Goal: Transaction & Acquisition: Purchase product/service

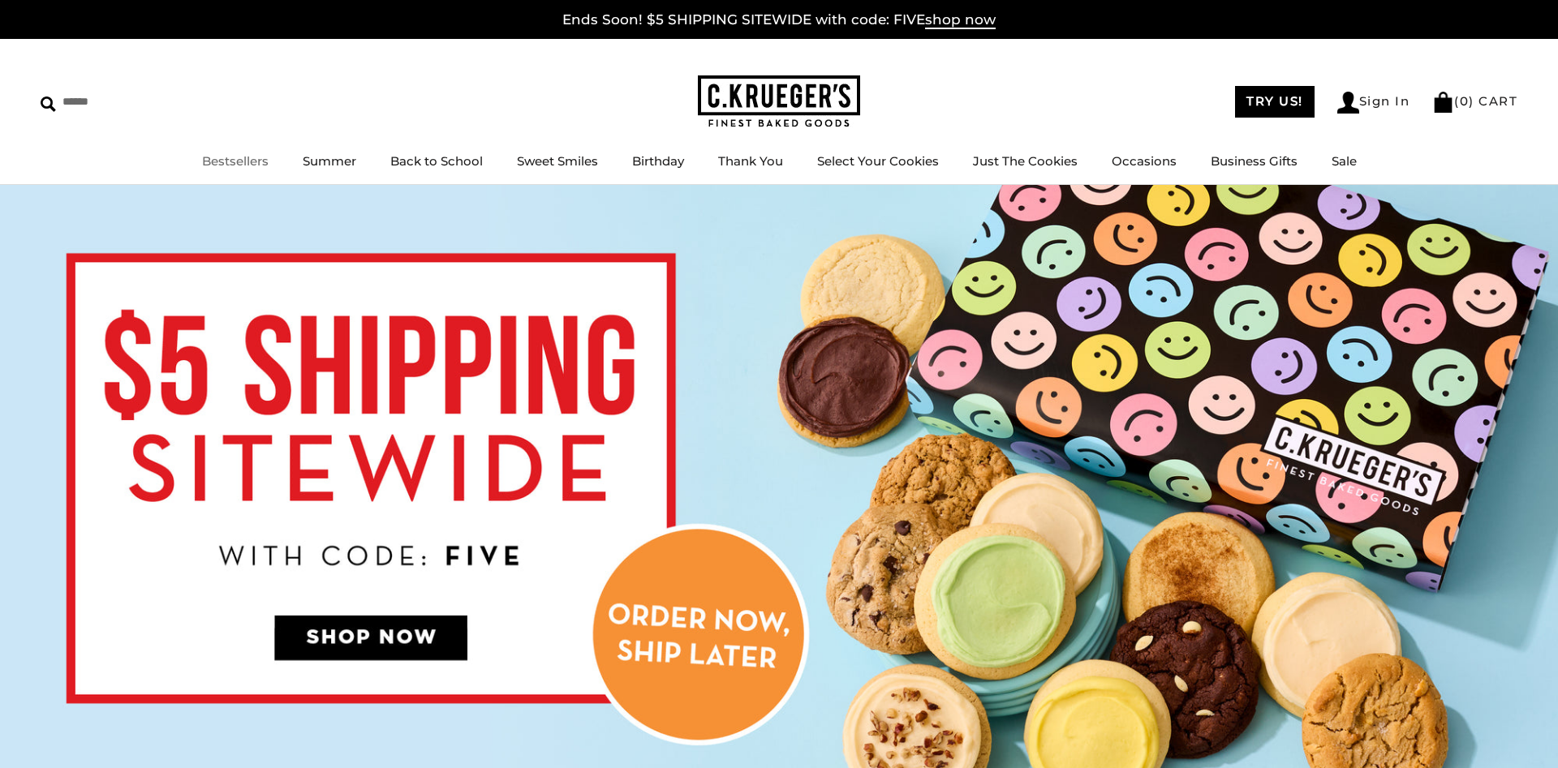
click at [240, 153] on li "Bestsellers" at bounding box center [235, 162] width 67 height 20
click at [243, 165] on link "Bestsellers" at bounding box center [235, 160] width 67 height 15
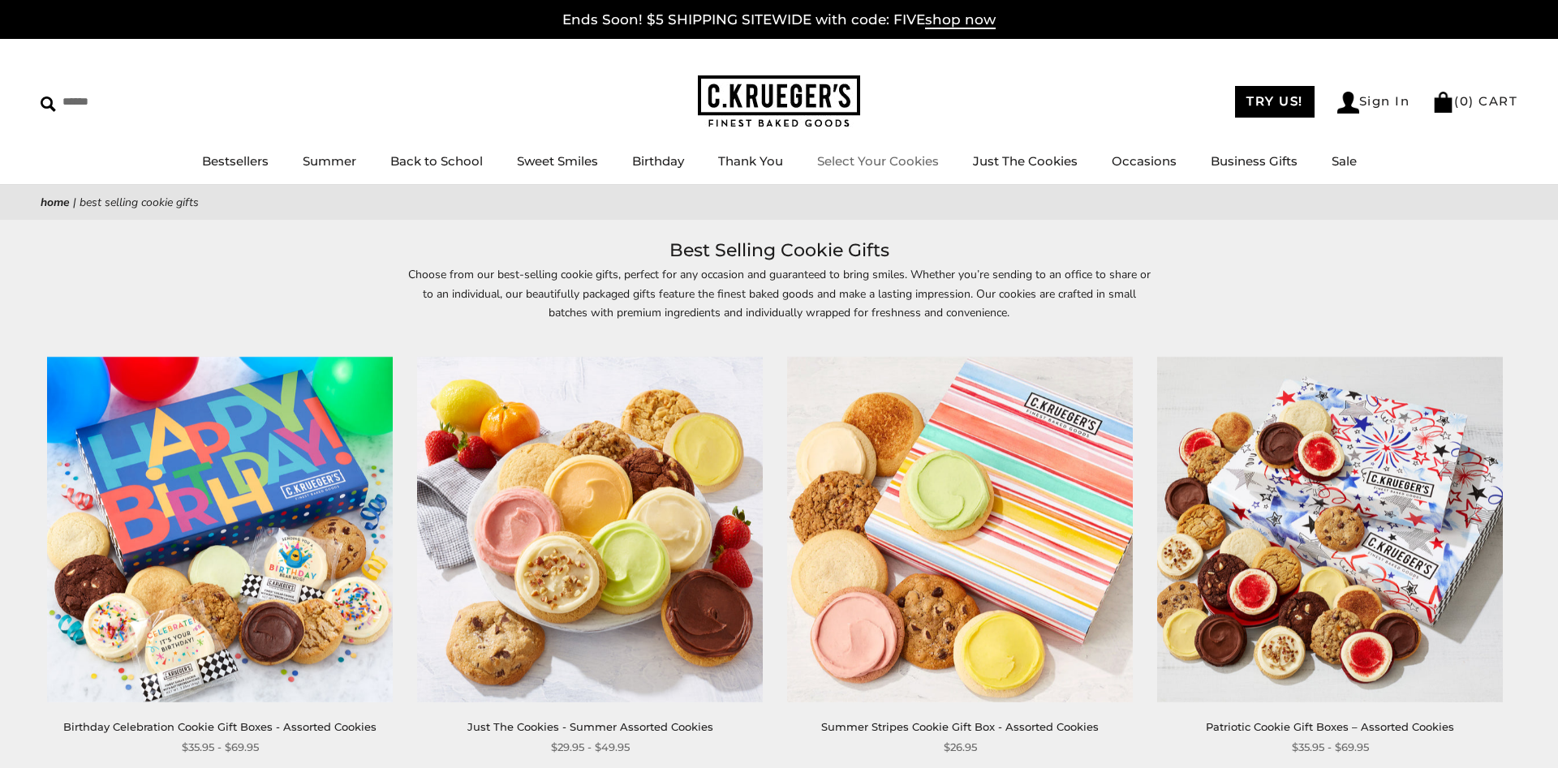
click at [892, 160] on link "Select Your Cookies" at bounding box center [878, 160] width 122 height 15
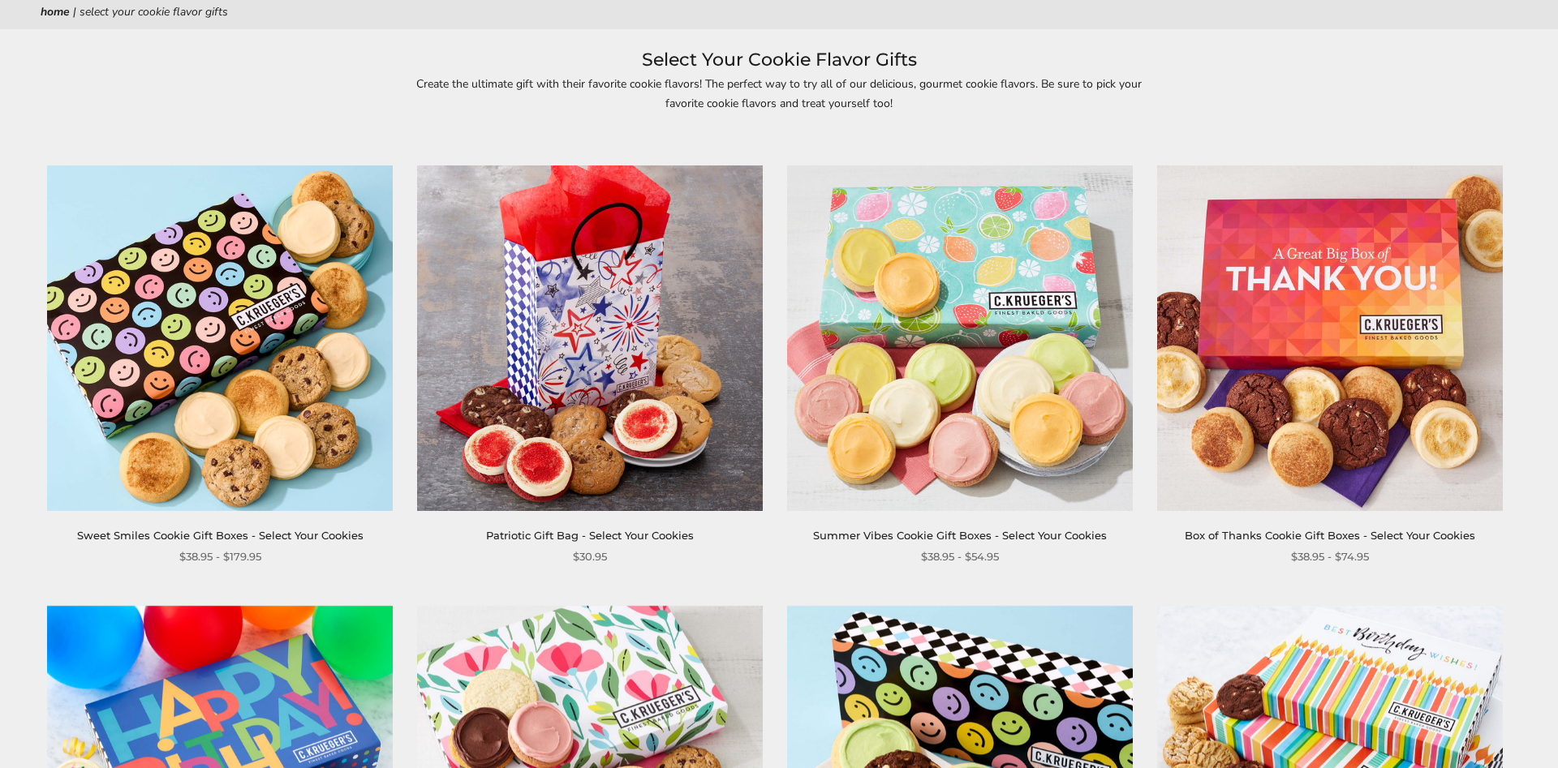
scroll to position [242, 0]
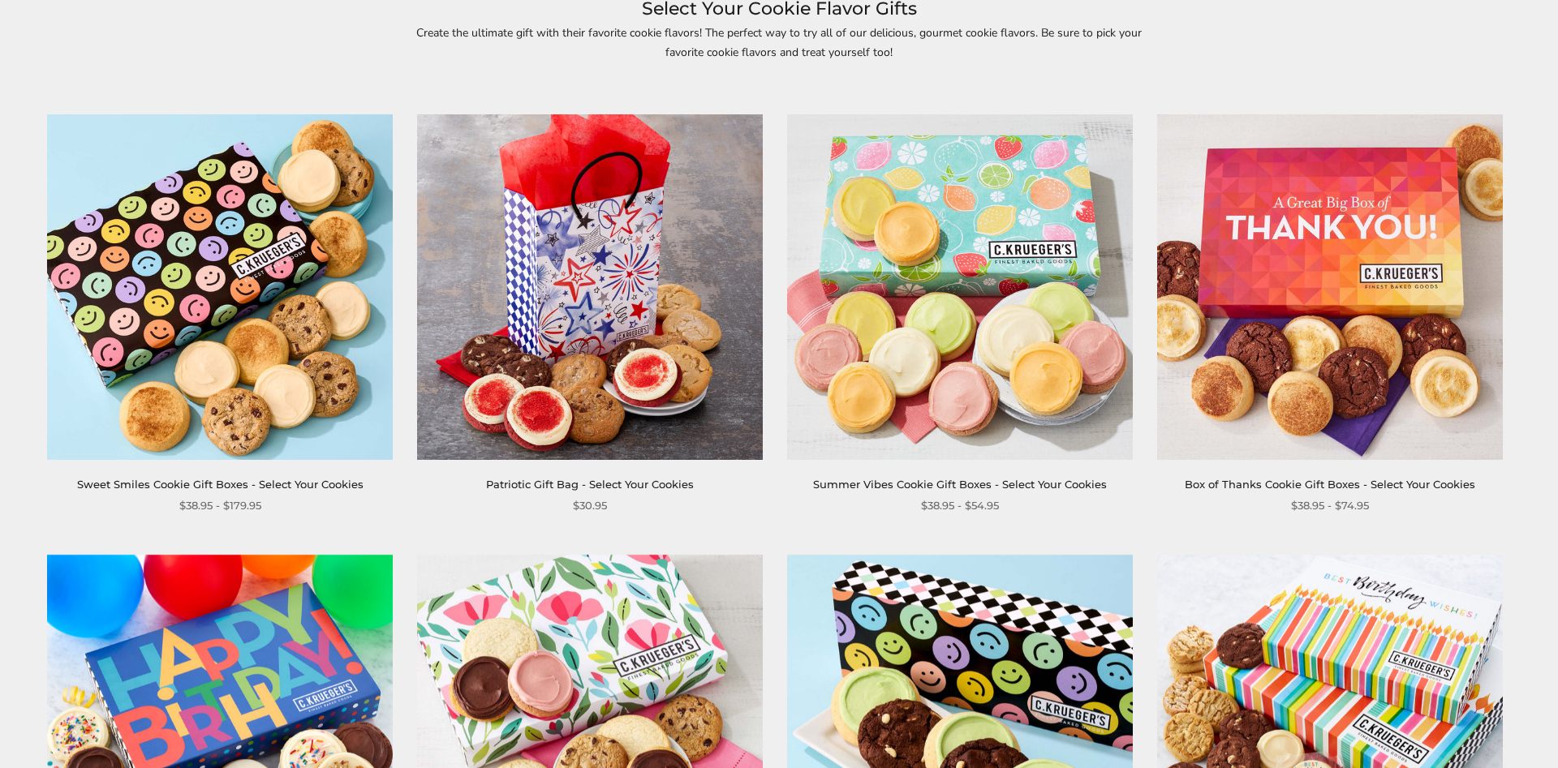
click at [977, 484] on link "Summer Vibes Cookie Gift Boxes - Select Your Cookies" at bounding box center [960, 484] width 294 height 13
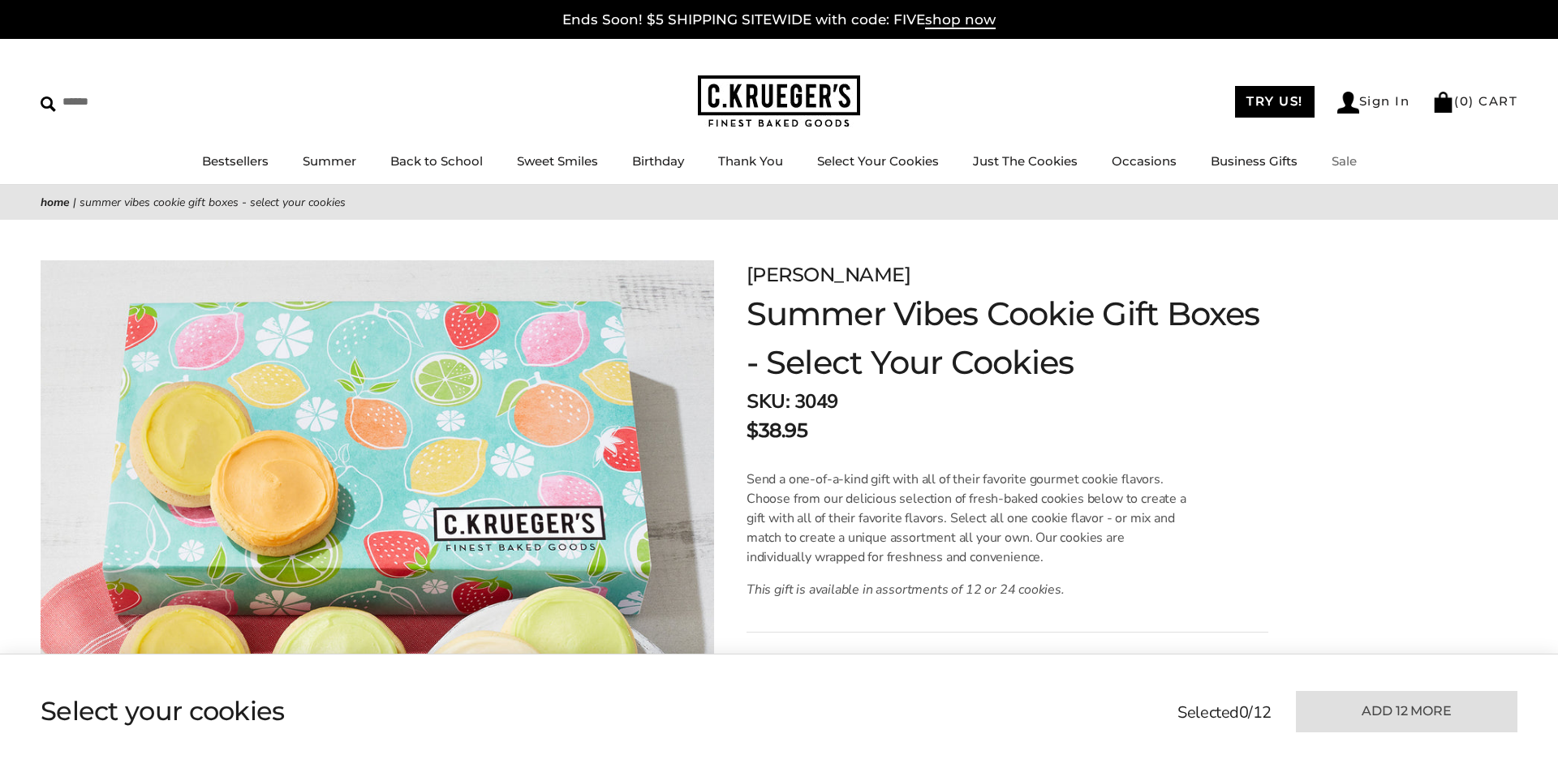
click at [1350, 151] on div "****** TRY US! Sign In ( 0 ) CART ( 0 ) CART Bestsellers Summer Summer Vibes Su…" at bounding box center [779, 112] width 1558 height 146
click at [1345, 162] on link "Sale" at bounding box center [1343, 160] width 25 height 15
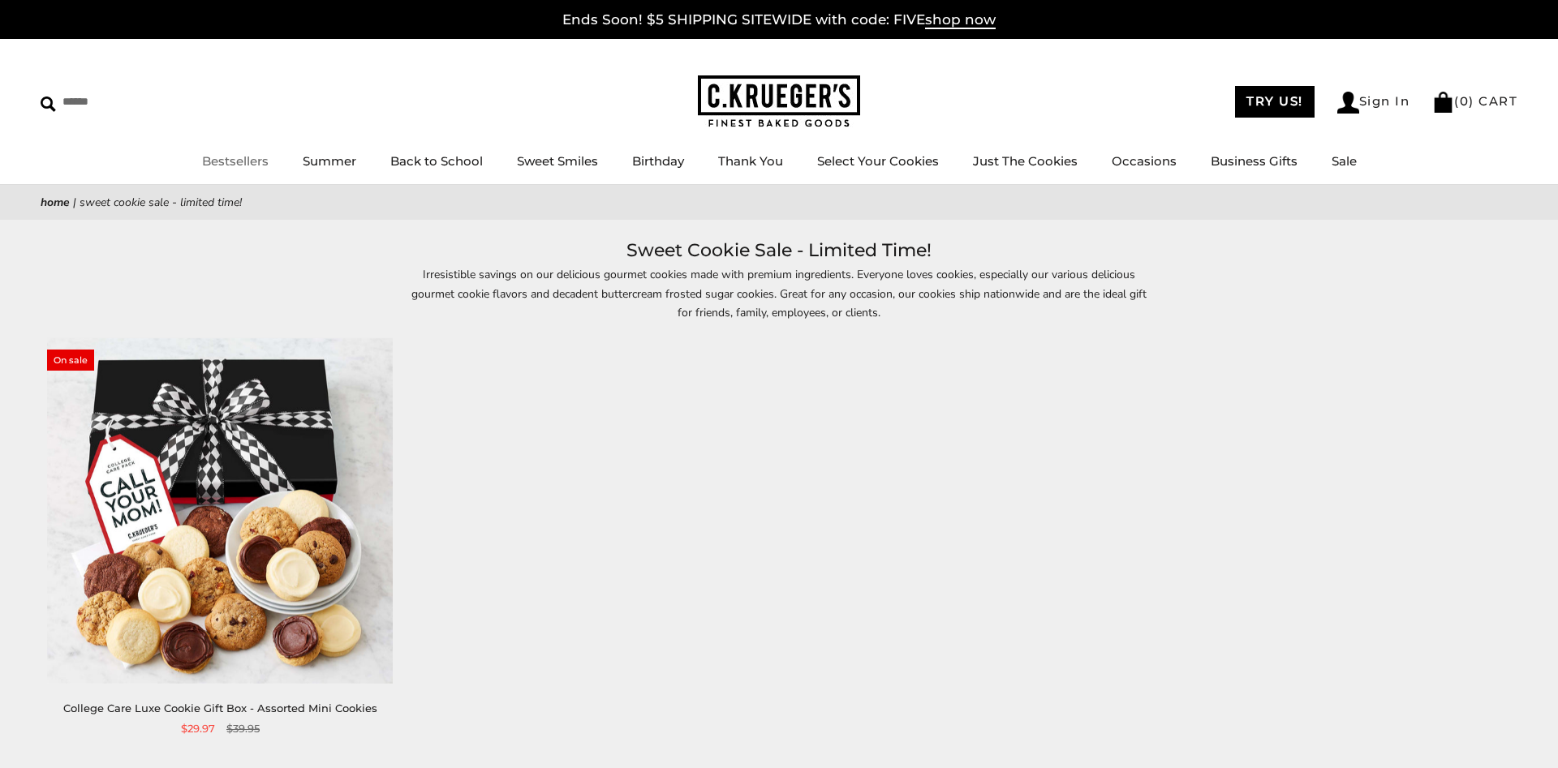
click at [236, 163] on link "Bestsellers" at bounding box center [235, 160] width 67 height 15
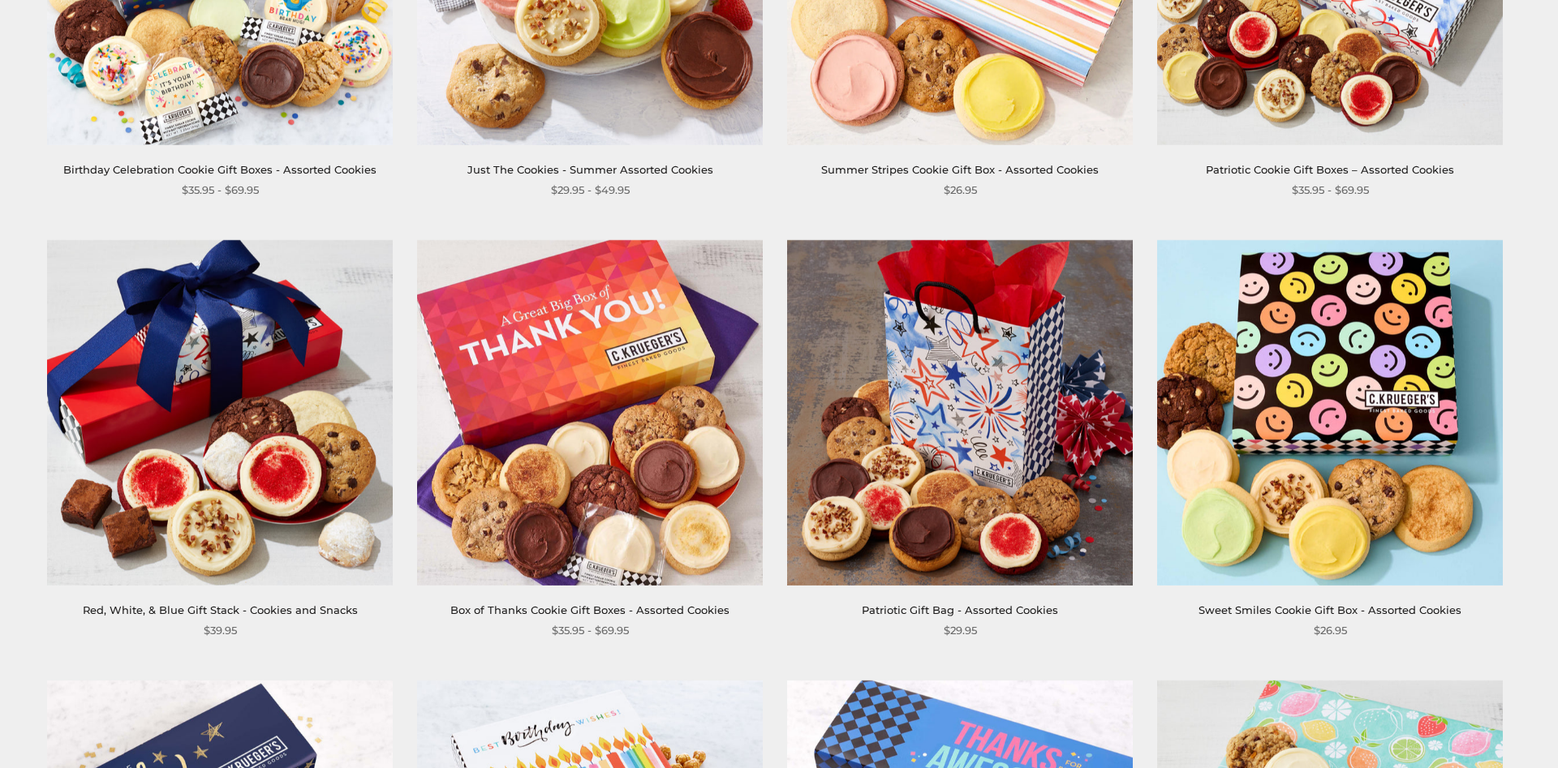
scroll to position [569, 0]
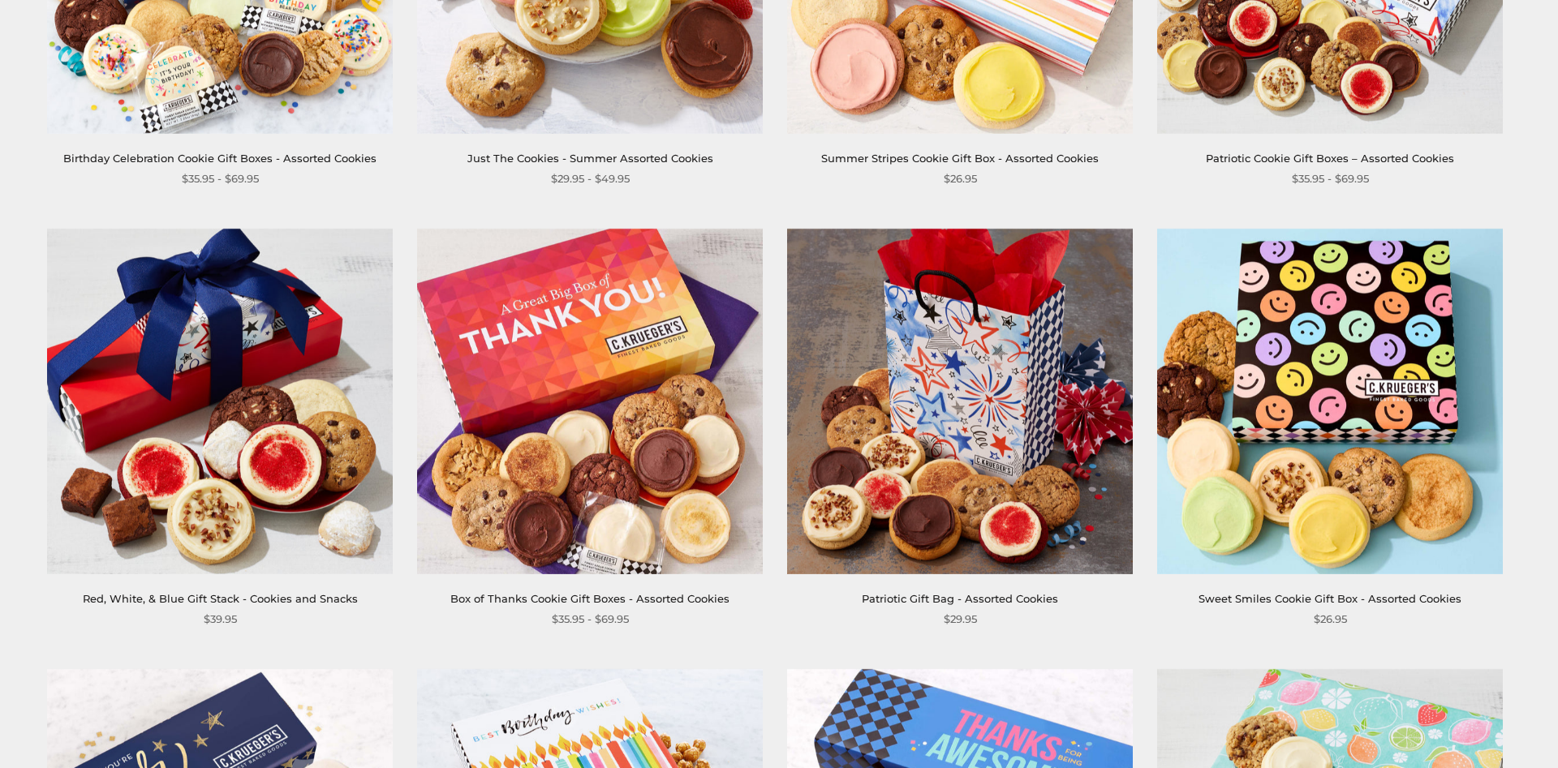
click at [186, 596] on link "Red, White, & Blue Gift Stack - Cookies and Snacks" at bounding box center [220, 598] width 275 height 13
